Goal: Entertainment & Leisure: Consume media (video, audio)

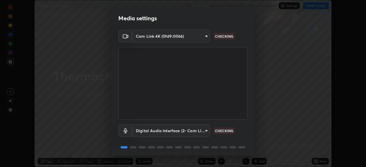
scroll to position [20, 0]
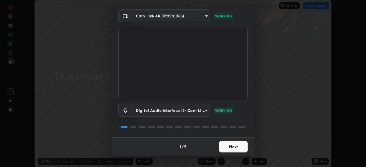
click at [228, 150] on button "Next" at bounding box center [233, 146] width 29 height 11
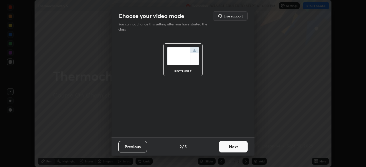
scroll to position [0, 0]
click at [227, 149] on button "Next" at bounding box center [233, 146] width 29 height 11
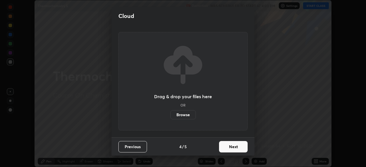
click at [227, 148] on button "Next" at bounding box center [233, 146] width 29 height 11
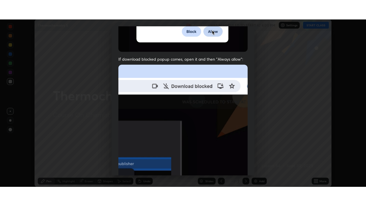
scroll to position [137, 0]
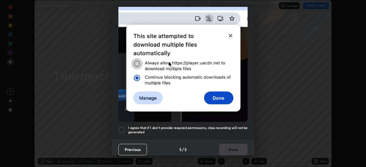
click at [223, 126] on h5 "I agree that if I don't provide required permissions, class recording will not …" at bounding box center [188, 130] width 120 height 9
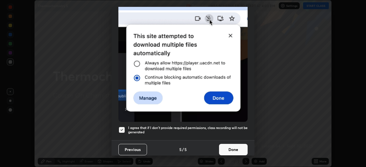
click at [230, 147] on button "Done" at bounding box center [233, 149] width 29 height 11
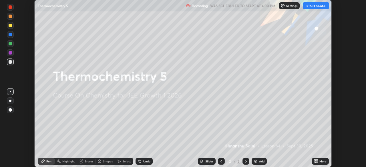
click at [317, 162] on icon at bounding box center [316, 162] width 1 height 1
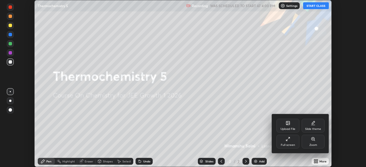
click at [284, 141] on div "Full screen" at bounding box center [288, 142] width 23 height 14
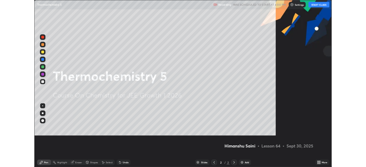
scroll to position [206, 366]
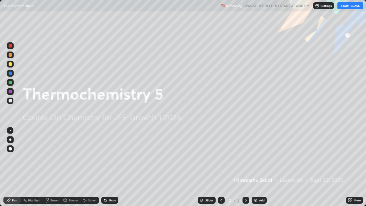
click at [351, 8] on button "START CLASS" at bounding box center [351, 5] width 26 height 7
click at [10, 148] on div at bounding box center [10, 148] width 3 height 3
click at [260, 167] on div "Add" at bounding box center [261, 200] width 5 height 3
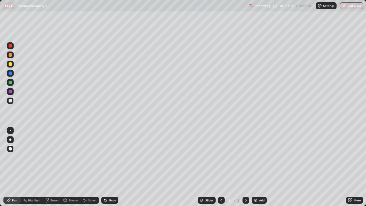
click at [9, 64] on div at bounding box center [10, 63] width 3 height 3
click at [57, 167] on div "Eraser" at bounding box center [54, 200] width 9 height 3
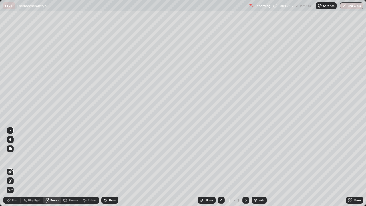
click at [16, 167] on div "Pen" at bounding box center [11, 200] width 17 height 7
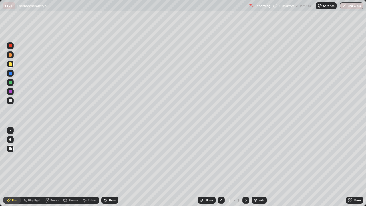
click at [9, 82] on div at bounding box center [10, 82] width 3 height 3
click at [12, 167] on div "Pen" at bounding box center [14, 200] width 5 height 3
click at [14, 101] on div at bounding box center [10, 100] width 9 height 9
click at [113, 167] on div "Undo" at bounding box center [112, 200] width 7 height 3
click at [114, 167] on div "Undo" at bounding box center [112, 200] width 7 height 3
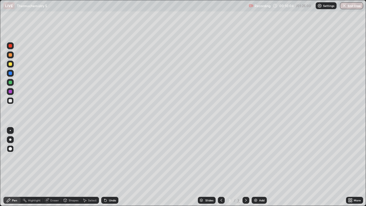
click at [113, 167] on div "Undo" at bounding box center [112, 200] width 7 height 3
click at [111, 167] on div "Undo" at bounding box center [112, 200] width 7 height 3
click at [113, 167] on div "Undo" at bounding box center [109, 200] width 17 height 7
click at [114, 167] on div "Undo" at bounding box center [112, 200] width 7 height 3
click at [116, 167] on div "Undo" at bounding box center [109, 200] width 17 height 7
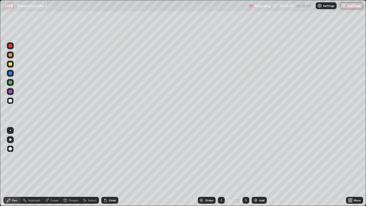
click at [116, 167] on div "Undo" at bounding box center [109, 200] width 17 height 7
click at [115, 167] on div "Undo" at bounding box center [109, 200] width 17 height 7
click at [117, 167] on div "Undo" at bounding box center [108, 200] width 19 height 11
click at [114, 167] on div "Undo" at bounding box center [108, 200] width 19 height 11
click at [113, 167] on div "Undo" at bounding box center [109, 200] width 17 height 7
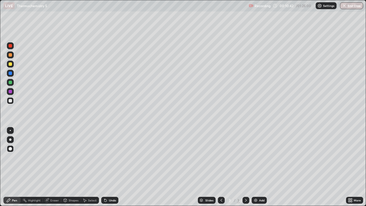
click at [115, 167] on div "Undo" at bounding box center [109, 200] width 17 height 7
click at [259, 167] on div "Add" at bounding box center [261, 200] width 5 height 3
click at [111, 167] on div "Undo" at bounding box center [112, 200] width 7 height 3
click at [222, 167] on icon at bounding box center [221, 200] width 5 height 5
click at [246, 167] on icon at bounding box center [246, 200] width 5 height 5
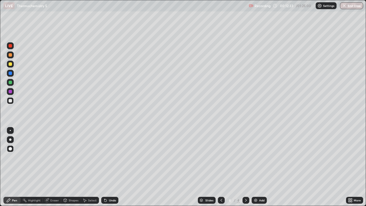
click at [223, 167] on icon at bounding box center [221, 200] width 5 height 5
click at [248, 167] on div at bounding box center [246, 200] width 7 height 7
click at [261, 167] on div "Add" at bounding box center [261, 200] width 5 height 3
click at [11, 66] on div at bounding box center [10, 64] width 7 height 7
click at [56, 167] on div "Eraser" at bounding box center [54, 200] width 9 height 3
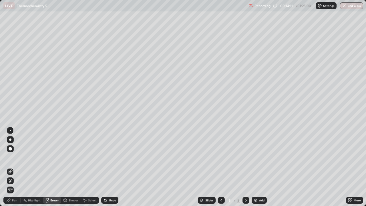
click at [16, 167] on div "Pen" at bounding box center [11, 200] width 17 height 7
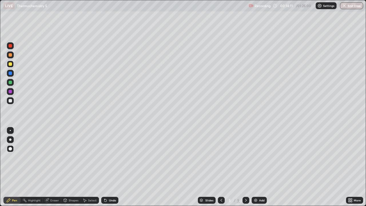
click at [14, 167] on div "Pen" at bounding box center [14, 200] width 5 height 3
click at [10, 74] on div at bounding box center [10, 73] width 3 height 3
click at [259, 167] on div "Add" at bounding box center [261, 200] width 5 height 3
click at [9, 102] on div at bounding box center [10, 100] width 3 height 3
click at [8, 73] on div at bounding box center [10, 73] width 7 height 7
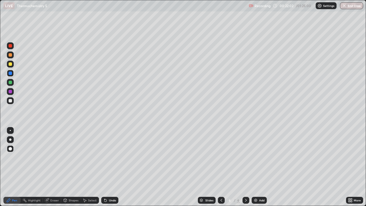
click at [10, 102] on div at bounding box center [10, 100] width 3 height 3
click at [262, 167] on div "Add" at bounding box center [261, 200] width 5 height 3
click at [110, 167] on div "Undo" at bounding box center [112, 200] width 7 height 3
click at [108, 167] on div "Undo" at bounding box center [109, 200] width 17 height 7
click at [223, 167] on div at bounding box center [221, 200] width 7 height 7
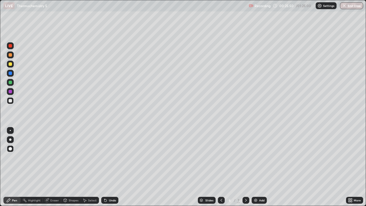
click at [247, 167] on icon at bounding box center [246, 200] width 5 height 5
click at [222, 167] on icon at bounding box center [221, 200] width 5 height 5
click at [247, 167] on icon at bounding box center [246, 200] width 5 height 5
click at [245, 167] on icon at bounding box center [246, 200] width 5 height 5
click at [221, 167] on icon at bounding box center [221, 200] width 5 height 5
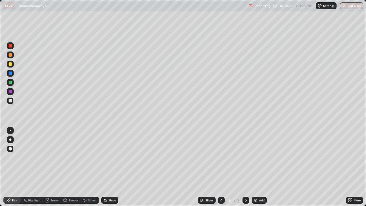
click at [244, 167] on icon at bounding box center [246, 200] width 5 height 5
click at [111, 167] on div "Undo" at bounding box center [112, 200] width 7 height 3
click at [110, 167] on div "Undo" at bounding box center [112, 200] width 7 height 3
click at [109, 167] on div "Undo" at bounding box center [109, 200] width 17 height 7
click at [260, 167] on div "Add" at bounding box center [259, 200] width 15 height 7
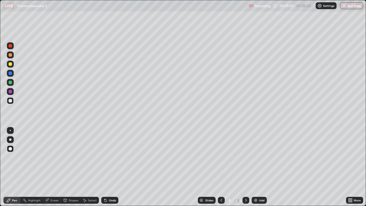
click at [11, 65] on div at bounding box center [10, 63] width 3 height 3
click at [11, 102] on div at bounding box center [10, 100] width 7 height 7
click at [55, 167] on div "Eraser" at bounding box center [54, 200] width 9 height 3
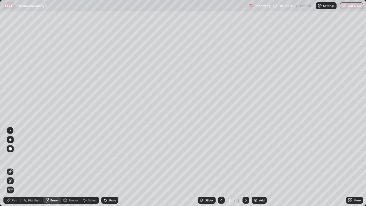
click at [15, 167] on div "Pen" at bounding box center [11, 200] width 17 height 7
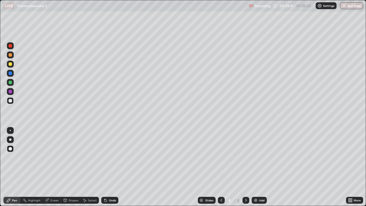
click at [12, 84] on div at bounding box center [10, 82] width 7 height 7
click at [11, 55] on div at bounding box center [10, 54] width 3 height 3
click at [10, 103] on div at bounding box center [10, 100] width 7 height 7
click at [259, 167] on div "Add" at bounding box center [261, 200] width 5 height 3
click at [220, 167] on icon at bounding box center [221, 200] width 5 height 5
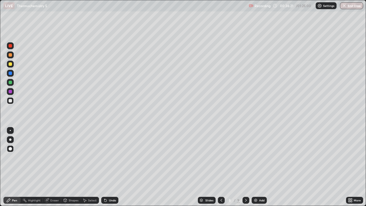
click at [245, 167] on icon at bounding box center [246, 200] width 5 height 5
click at [11, 91] on div at bounding box center [10, 91] width 3 height 3
click at [221, 167] on icon at bounding box center [222, 200] width 2 height 3
click at [246, 167] on icon at bounding box center [246, 200] width 5 height 5
click at [255, 167] on img at bounding box center [255, 200] width 5 height 5
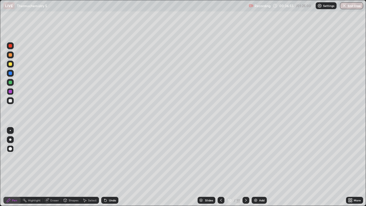
click at [220, 167] on icon at bounding box center [221, 200] width 5 height 5
click at [222, 167] on icon at bounding box center [221, 200] width 5 height 5
click at [246, 167] on icon at bounding box center [246, 200] width 5 height 5
click at [223, 167] on icon at bounding box center [221, 200] width 5 height 5
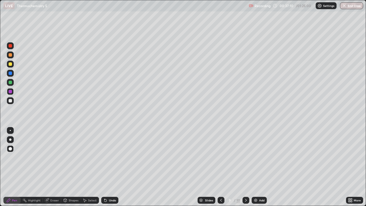
click at [223, 167] on div at bounding box center [221, 200] width 7 height 7
click at [246, 167] on icon at bounding box center [246, 200] width 5 height 5
click at [245, 167] on icon at bounding box center [246, 200] width 5 height 5
click at [221, 167] on icon at bounding box center [221, 200] width 5 height 5
click at [223, 167] on div at bounding box center [221, 200] width 7 height 7
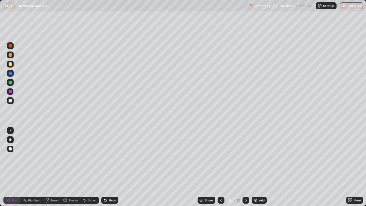
click at [246, 167] on icon at bounding box center [246, 200] width 5 height 5
click at [245, 167] on icon at bounding box center [246, 200] width 5 height 5
click at [247, 167] on icon at bounding box center [246, 200] width 5 height 5
click at [261, 167] on div "Add" at bounding box center [261, 200] width 5 height 3
click at [74, 167] on div "Shapes" at bounding box center [74, 200] width 10 height 3
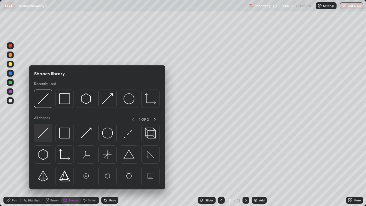
click at [46, 132] on img at bounding box center [43, 133] width 11 height 11
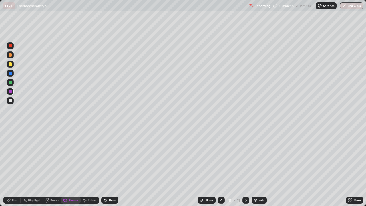
click at [111, 167] on div "Undo" at bounding box center [112, 200] width 7 height 3
click at [13, 167] on div "Pen" at bounding box center [11, 200] width 17 height 7
click at [11, 102] on div at bounding box center [10, 100] width 3 height 3
click at [11, 92] on div at bounding box center [10, 91] width 3 height 3
click at [9, 66] on div at bounding box center [10, 64] width 7 height 7
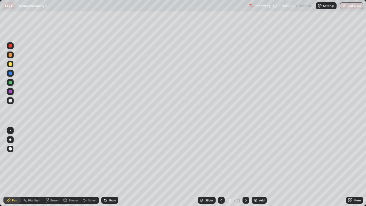
click at [10, 84] on div at bounding box center [10, 82] width 3 height 3
click at [110, 167] on div "Undo" at bounding box center [109, 200] width 17 height 7
click at [112, 167] on div "Undo" at bounding box center [112, 200] width 7 height 3
click at [106, 167] on div "Undo" at bounding box center [109, 200] width 17 height 7
click at [104, 167] on icon at bounding box center [105, 200] width 2 height 2
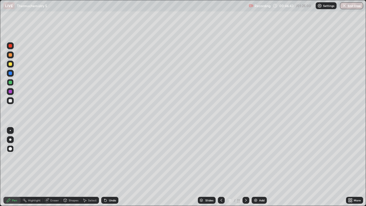
click at [105, 167] on icon at bounding box center [105, 200] width 2 height 2
click at [104, 167] on icon at bounding box center [105, 200] width 2 height 2
click at [103, 167] on icon at bounding box center [105, 200] width 5 height 5
click at [104, 167] on icon at bounding box center [105, 200] width 2 height 2
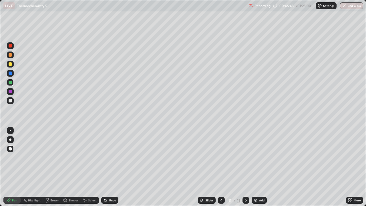
click at [109, 167] on div "Undo" at bounding box center [112, 200] width 7 height 3
click at [105, 167] on icon at bounding box center [105, 200] width 2 height 2
click at [103, 167] on div "Undo" at bounding box center [109, 200] width 17 height 7
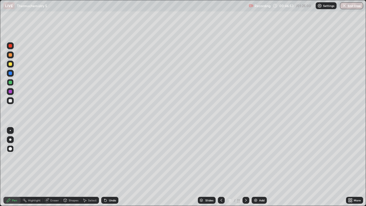
click at [105, 167] on icon at bounding box center [105, 200] width 2 height 2
click at [104, 167] on icon at bounding box center [105, 200] width 2 height 2
click at [105, 167] on icon at bounding box center [105, 200] width 2 height 2
click at [104, 167] on icon at bounding box center [105, 200] width 2 height 2
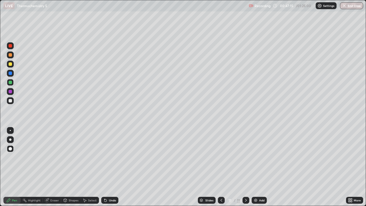
click at [9, 64] on div at bounding box center [10, 63] width 3 height 3
click at [109, 167] on div "Undo" at bounding box center [112, 200] width 7 height 3
click at [10, 92] on div at bounding box center [10, 91] width 3 height 3
click at [9, 47] on div at bounding box center [10, 45] width 3 height 3
click at [9, 65] on div at bounding box center [10, 63] width 3 height 3
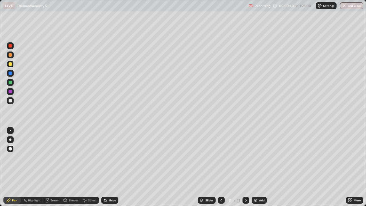
click at [11, 102] on div at bounding box center [10, 100] width 3 height 3
click at [12, 82] on div at bounding box center [10, 82] width 3 height 3
click at [111, 167] on div "Undo" at bounding box center [112, 200] width 7 height 3
click at [12, 102] on div at bounding box center [10, 100] width 3 height 3
click at [265, 167] on div "Add" at bounding box center [259, 200] width 15 height 7
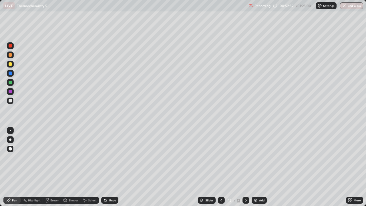
click at [12, 75] on div at bounding box center [10, 73] width 7 height 7
click at [8, 101] on div at bounding box center [10, 100] width 7 height 7
click at [10, 74] on div at bounding box center [10, 73] width 3 height 3
click at [221, 167] on icon at bounding box center [221, 200] width 5 height 5
click at [248, 167] on div at bounding box center [246, 200] width 7 height 7
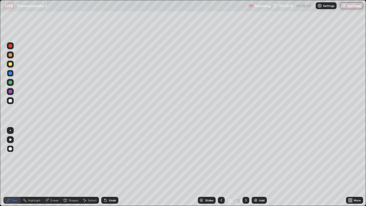
click at [221, 167] on icon at bounding box center [222, 200] width 2 height 3
click at [246, 167] on icon at bounding box center [246, 200] width 5 height 5
click at [221, 167] on icon at bounding box center [221, 200] width 5 height 5
click at [248, 167] on div at bounding box center [246, 200] width 7 height 7
click at [263, 167] on div "Add" at bounding box center [261, 200] width 5 height 3
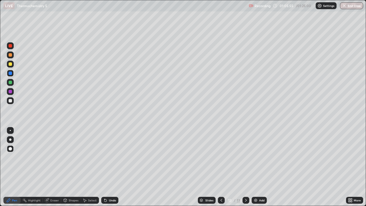
click at [8, 101] on div at bounding box center [10, 100] width 7 height 7
click at [11, 55] on div at bounding box center [10, 54] width 3 height 3
click at [9, 63] on div at bounding box center [10, 63] width 3 height 3
click at [8, 101] on div at bounding box center [10, 100] width 7 height 7
click at [10, 92] on div at bounding box center [10, 91] width 3 height 3
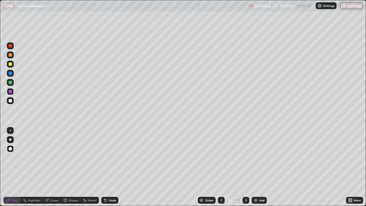
click at [11, 85] on div at bounding box center [10, 82] width 7 height 7
click at [55, 167] on div "Eraser" at bounding box center [54, 200] width 9 height 3
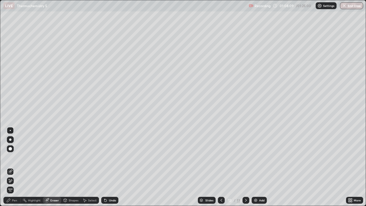
click at [14, 167] on div "Pen" at bounding box center [14, 200] width 5 height 3
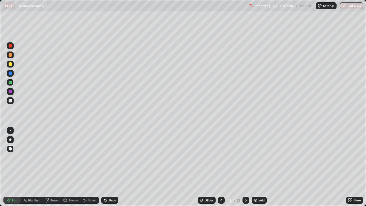
click at [248, 167] on div at bounding box center [246, 200] width 7 height 7
click at [261, 167] on div "Add" at bounding box center [261, 200] width 5 height 3
click at [9, 100] on div at bounding box center [10, 100] width 3 height 3
click at [110, 167] on div "Undo" at bounding box center [112, 200] width 7 height 3
click at [109, 167] on div "Undo" at bounding box center [112, 200] width 7 height 3
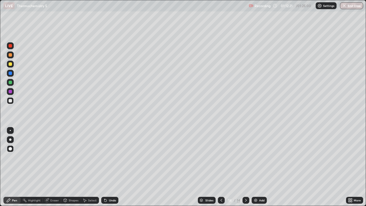
click at [11, 64] on div at bounding box center [10, 63] width 3 height 3
click at [10, 75] on div at bounding box center [10, 73] width 7 height 7
click at [9, 103] on div at bounding box center [10, 100] width 7 height 7
click at [16, 167] on div "Pen" at bounding box center [11, 200] width 17 height 7
click at [110, 167] on div "Undo" at bounding box center [112, 200] width 7 height 3
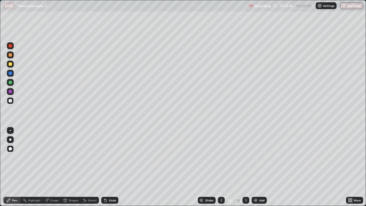
click at [147, 167] on div "Slides 14 / 14 Add" at bounding box center [232, 200] width 228 height 11
click at [109, 167] on div "Undo" at bounding box center [112, 200] width 7 height 3
click at [111, 167] on div "Undo" at bounding box center [112, 200] width 7 height 3
click at [113, 167] on div "Undo" at bounding box center [112, 200] width 7 height 3
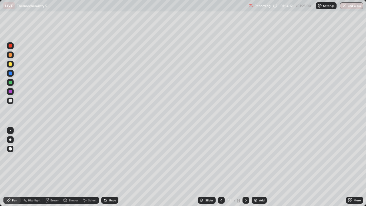
click at [12, 81] on div at bounding box center [10, 82] width 7 height 7
click at [351, 7] on button "End Class" at bounding box center [352, 5] width 23 height 7
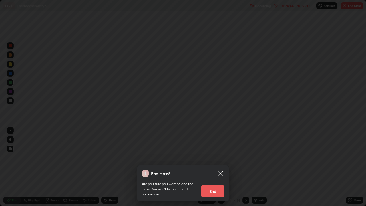
click at [217, 167] on button "End" at bounding box center [212, 190] width 23 height 11
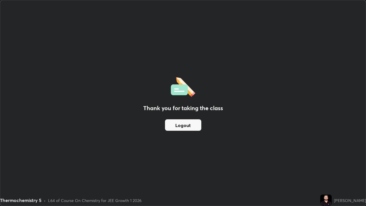
click at [196, 128] on button "Logout" at bounding box center [183, 124] width 36 height 11
click at [315, 146] on div "Thank you for taking the class Logout" at bounding box center [183, 102] width 366 height 205
click at [195, 124] on button "Logout" at bounding box center [183, 124] width 36 height 11
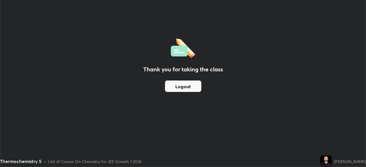
scroll to position [28441, 28242]
